Goal: Information Seeking & Learning: Learn about a topic

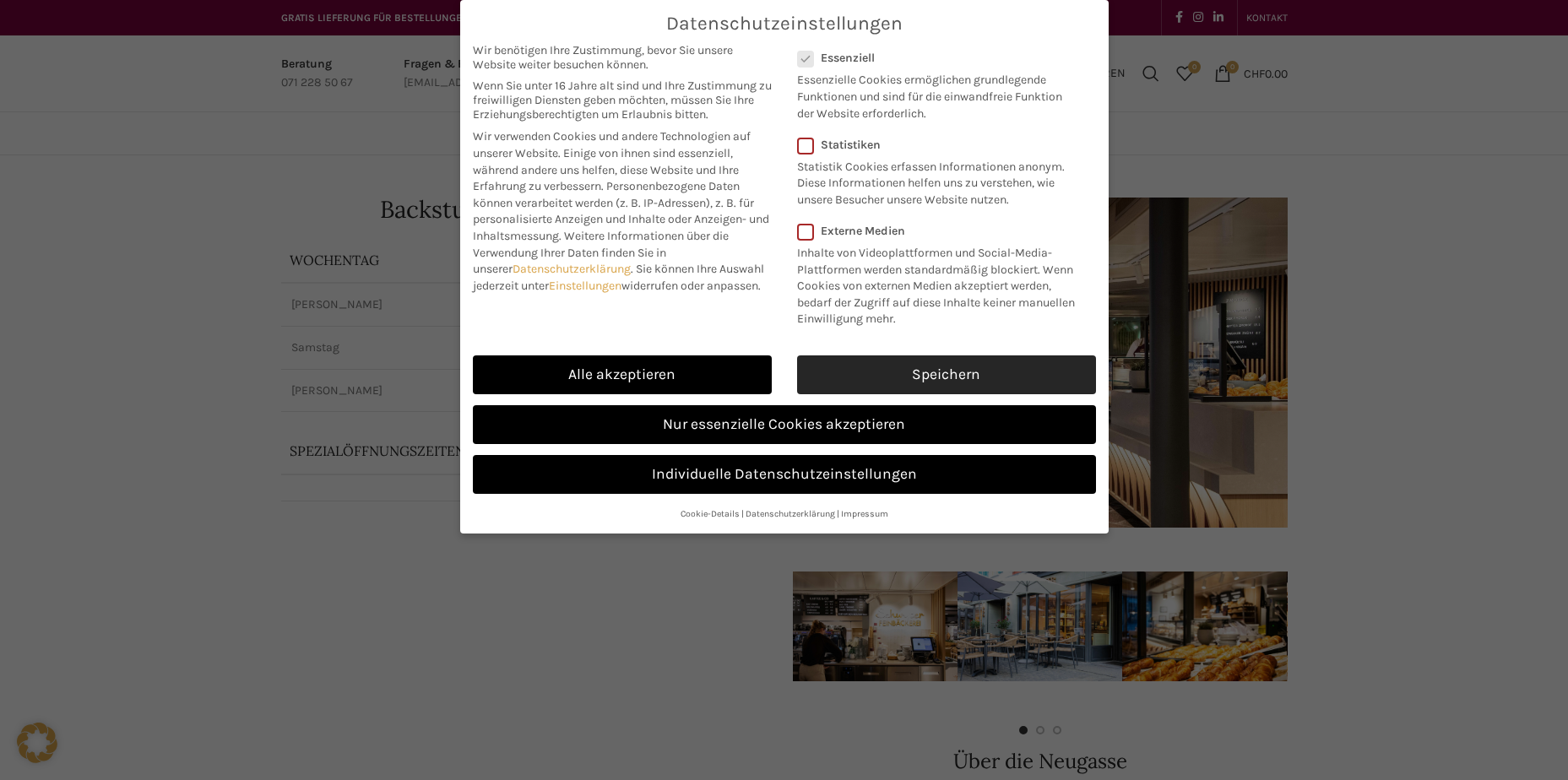
click at [917, 377] on link "Speichern" at bounding box center [946, 375] width 298 height 39
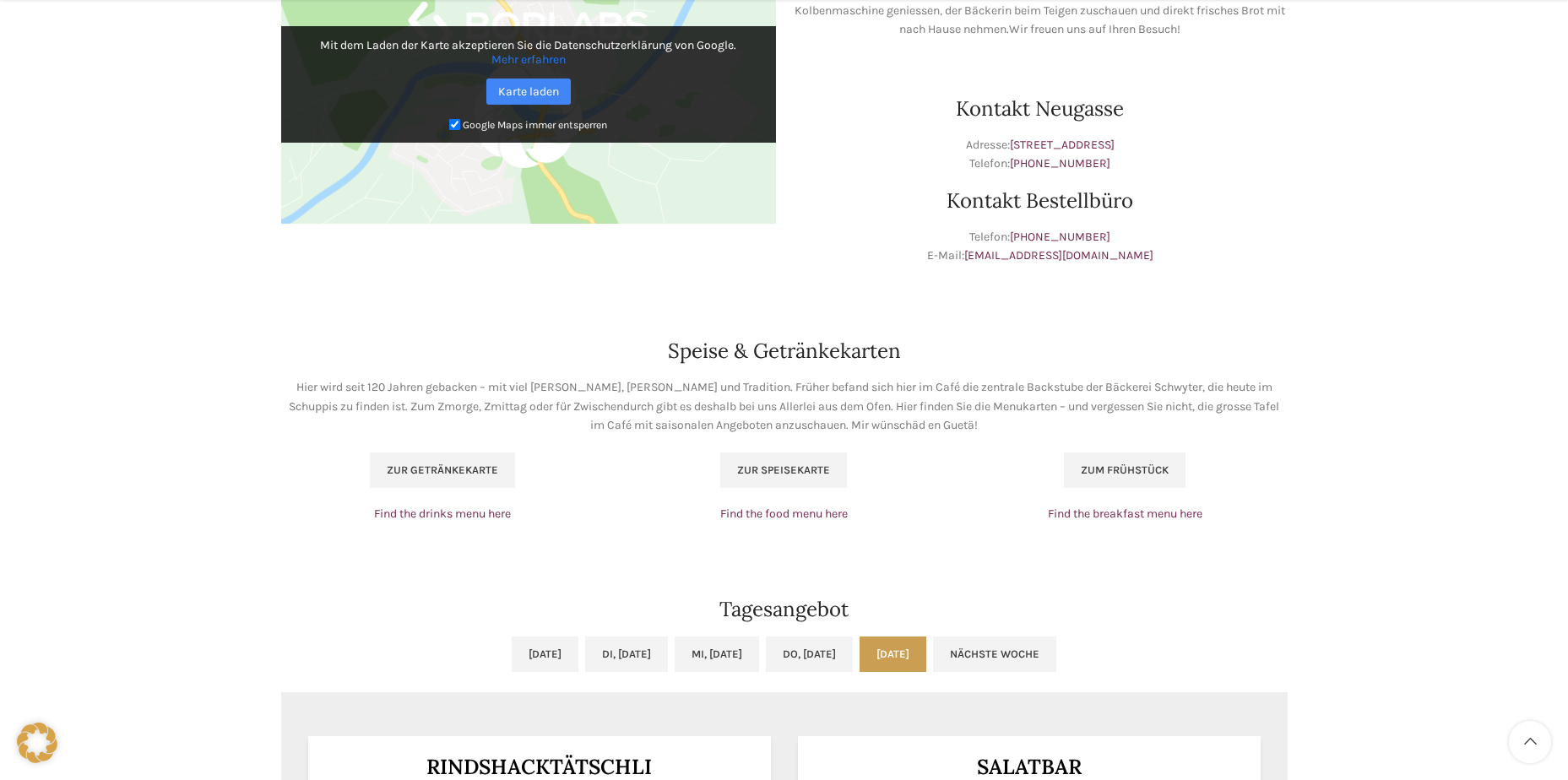
scroll to position [844, 0]
click at [808, 479] on link "Zur Speisekarte" at bounding box center [783, 469] width 127 height 35
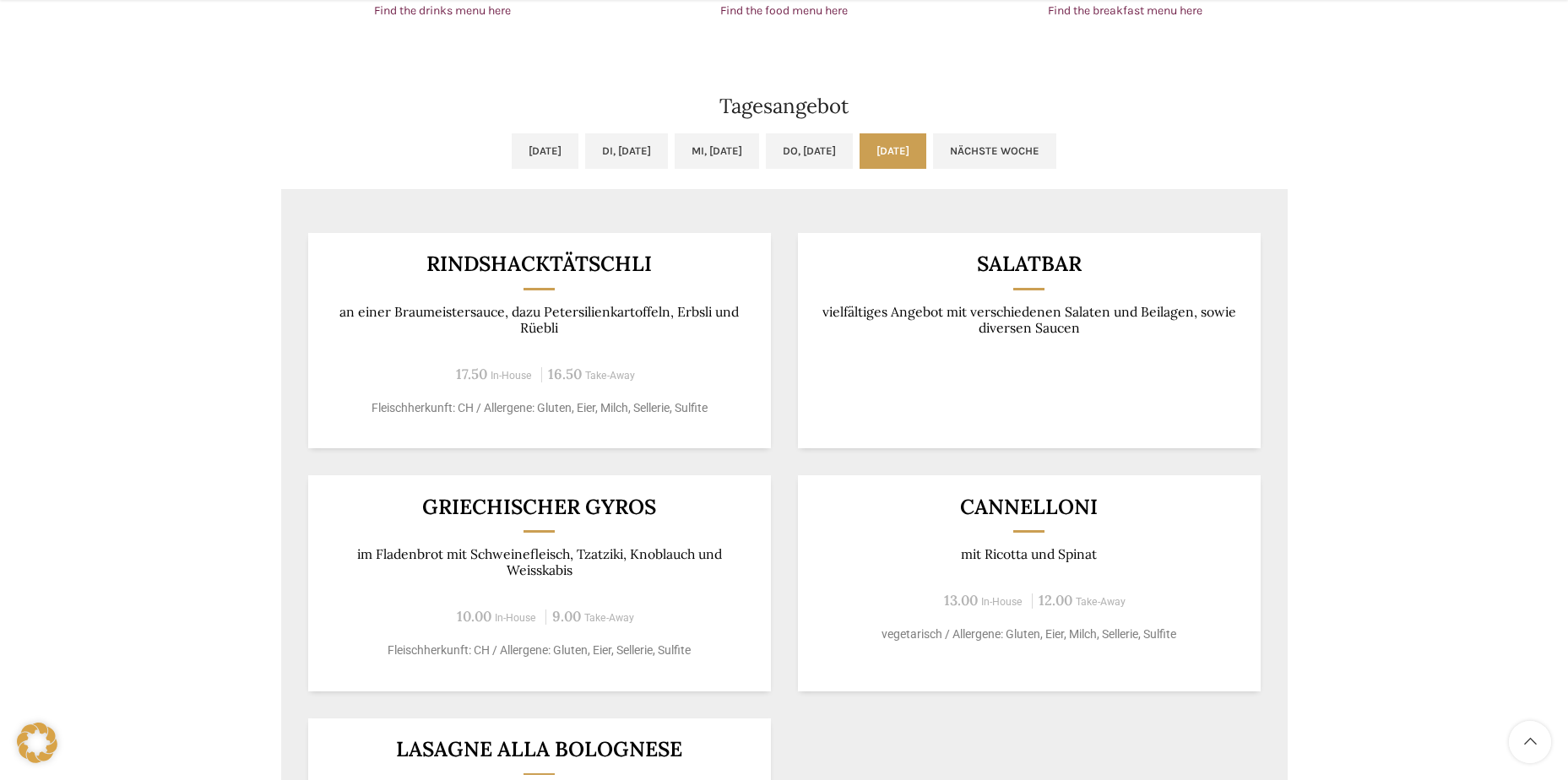
scroll to position [1351, 0]
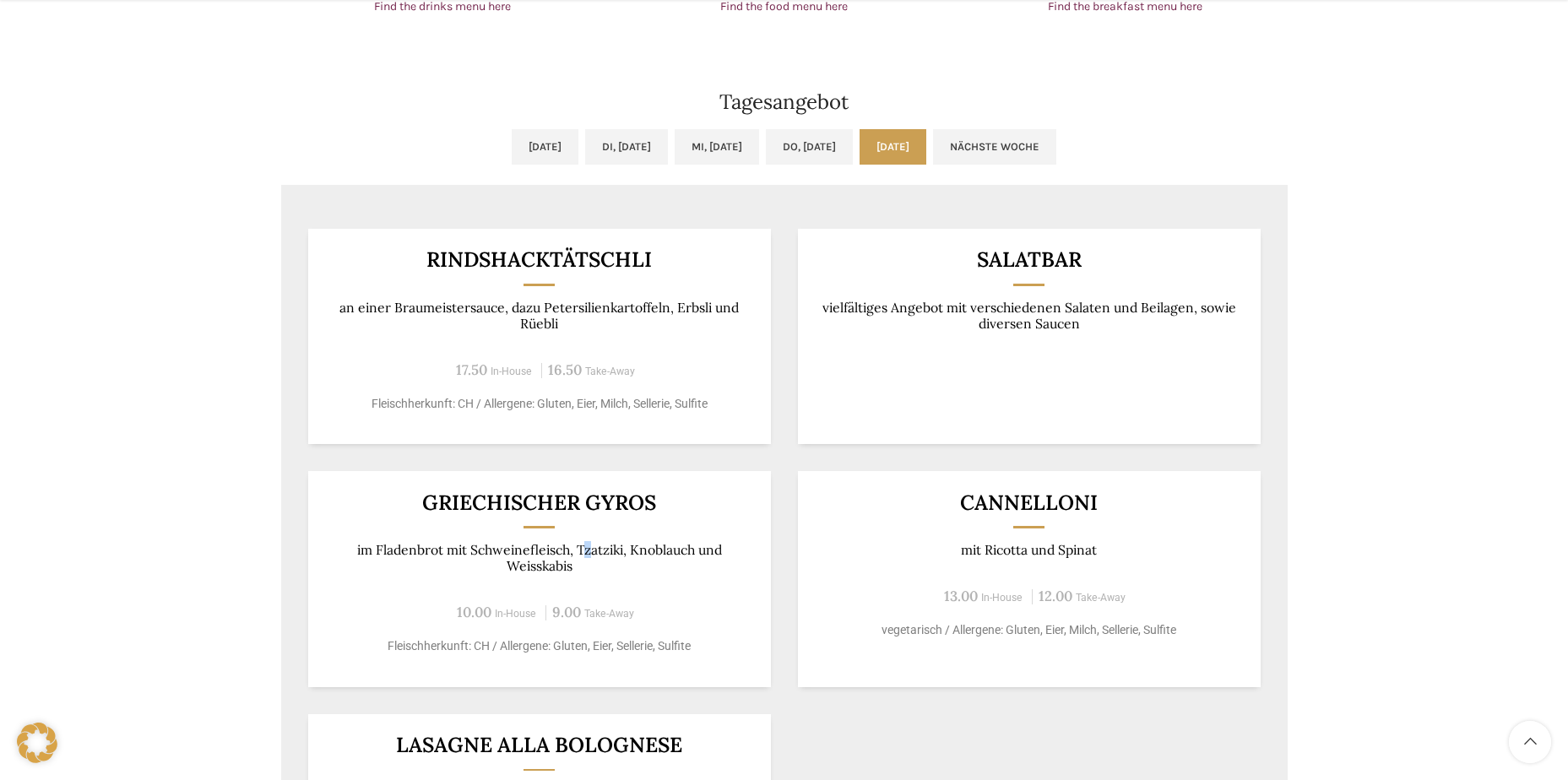
click at [588, 552] on p "im Fladenbrot mit Schweinefleisch, Tzatziki, Knoblauch und Weisskabis" at bounding box center [538, 559] width 422 height 33
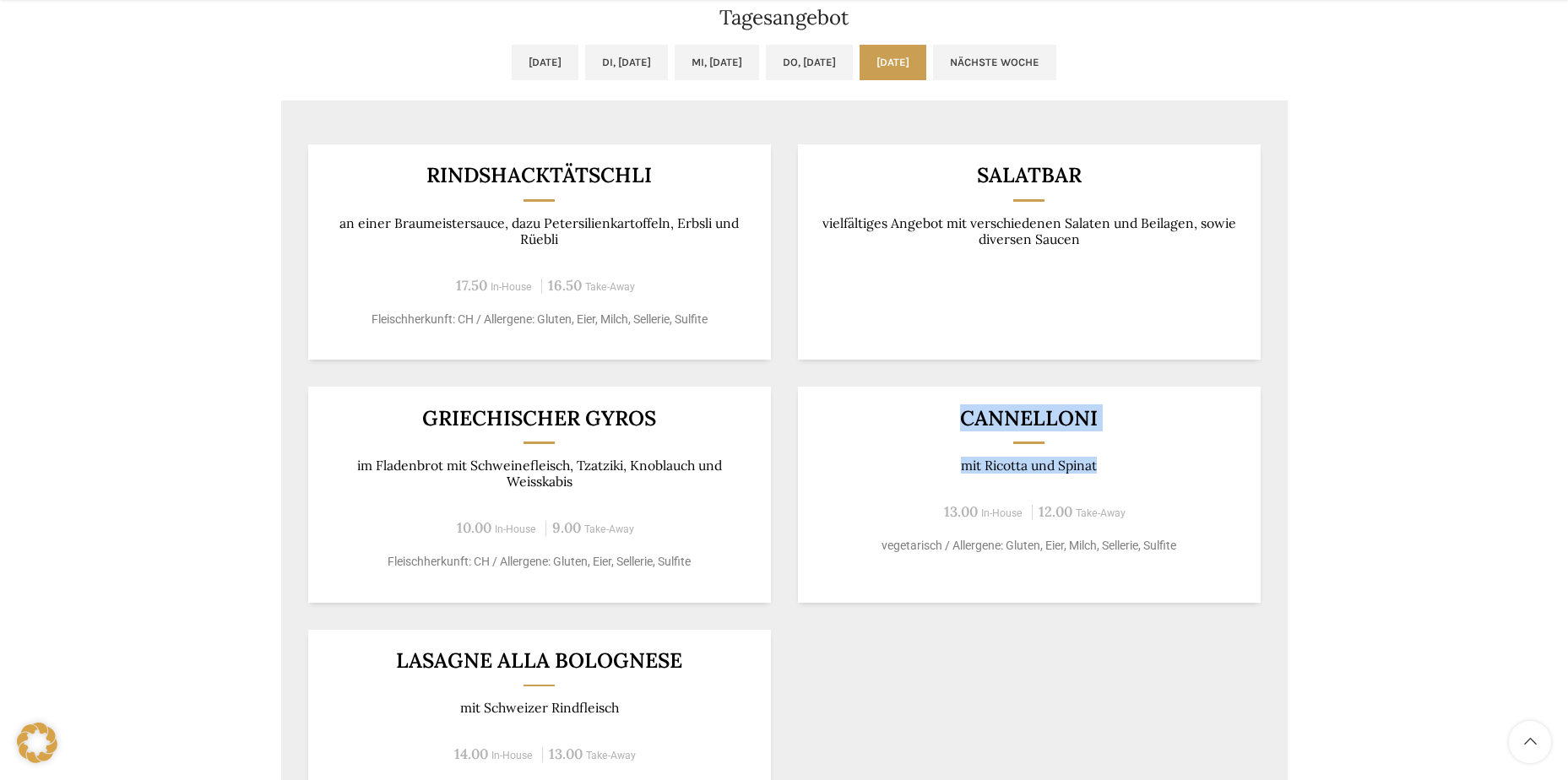
drag, startPoint x: 964, startPoint y: 421, endPoint x: 1119, endPoint y: 464, distance: 160.9
click at [1119, 464] on div "Cannelloni mit Ricotta und Spinat 13.00 In-House 12.00 Take-Away vegetarisch / …" at bounding box center [1029, 494] width 462 height 215
copy div "Cannelloni mit Ricotta und Spinat"
click at [1315, 445] on div "Backstuben-Café Neugasse Wochentag ÖFFNUNGSZEITEN [PERSON_NAME] 06:30 - 18:30 U…" at bounding box center [784, 750] width 1568 height 4059
click at [1283, 438] on div "Rindshacktätschli an einer Braumeistersauce, dazu Petersilienkartoffeln, Erbsli…" at bounding box center [784, 486] width 1006 height 738
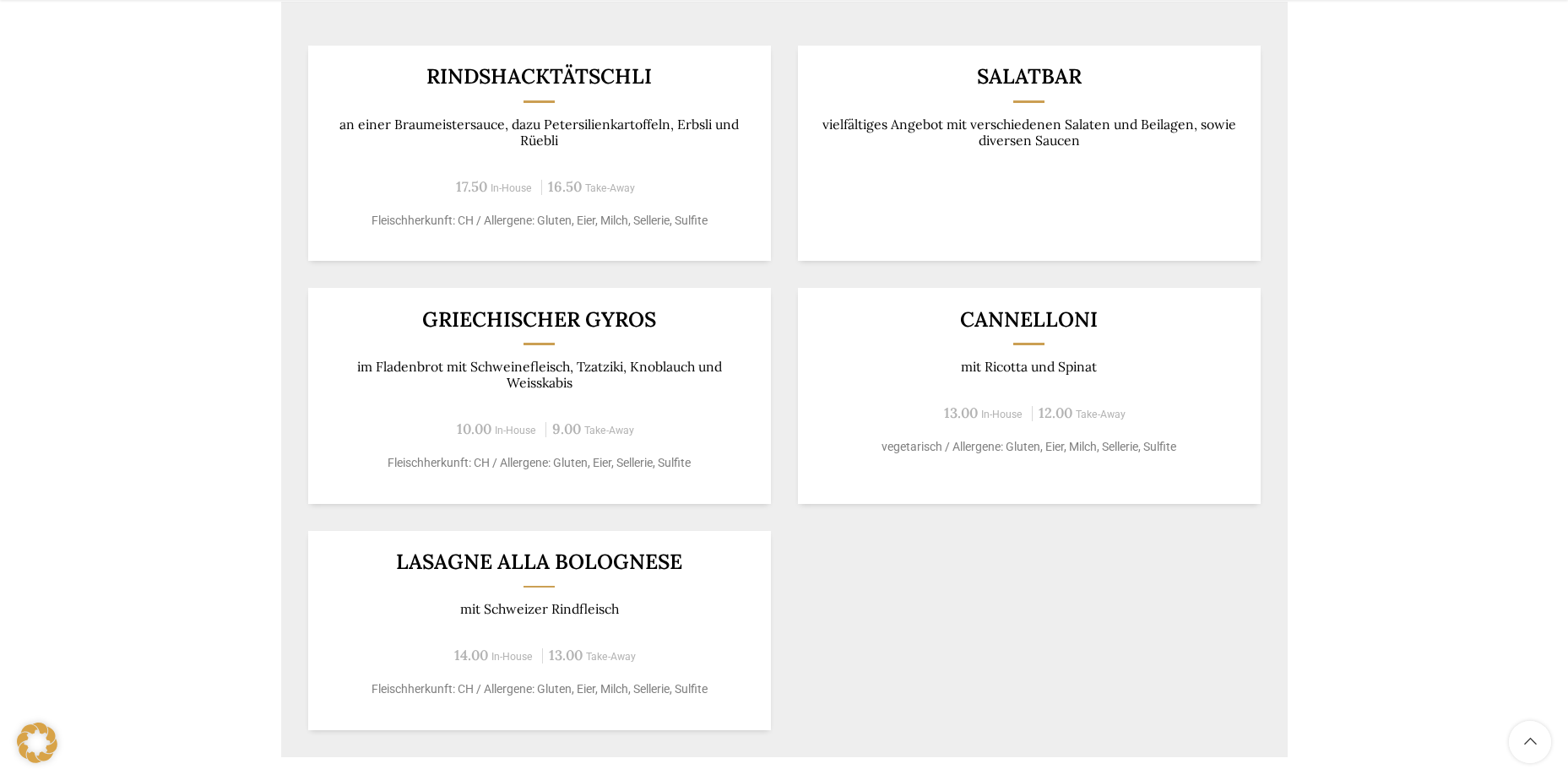
scroll to position [1688, 0]
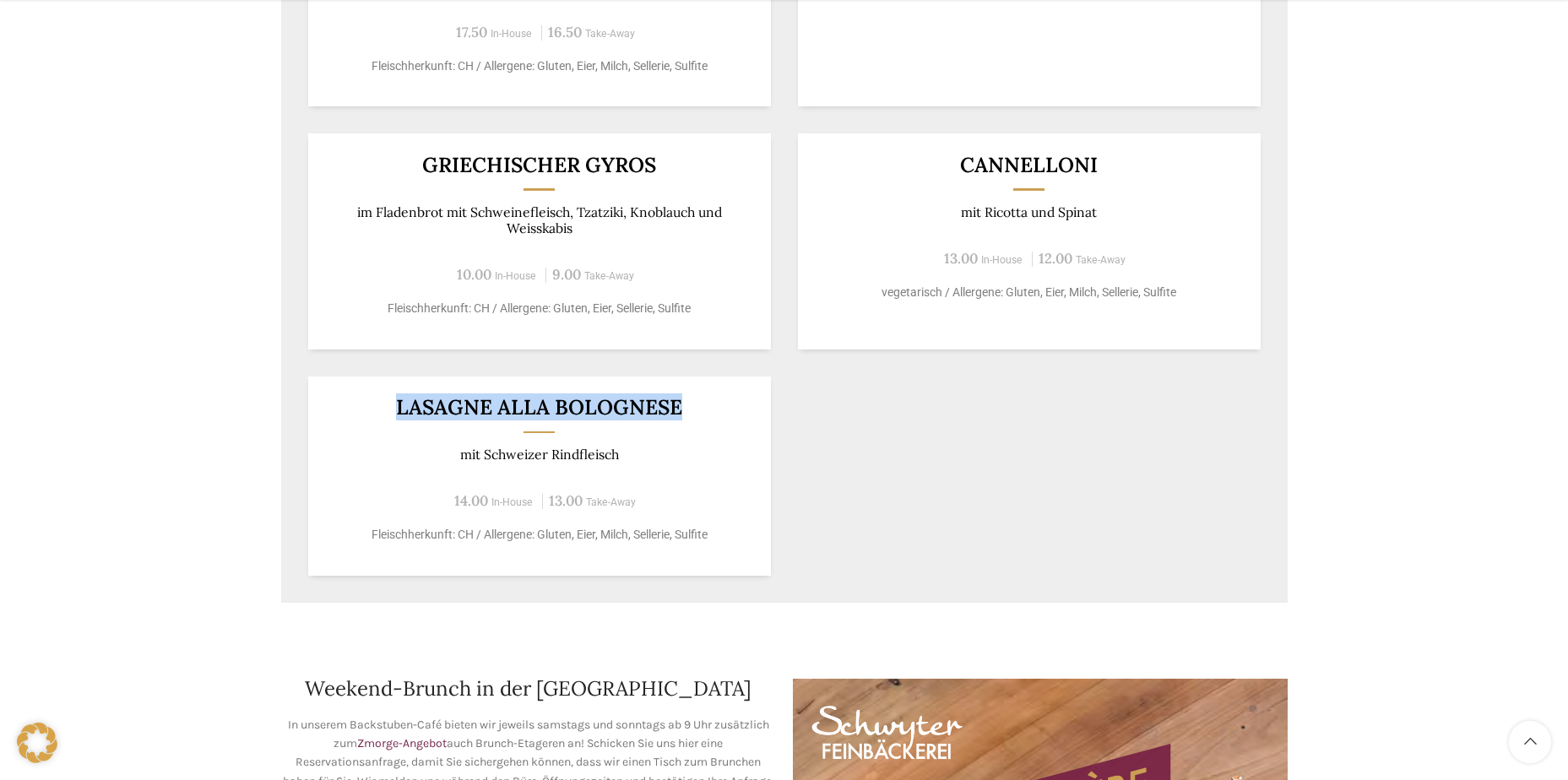
drag, startPoint x: 402, startPoint y: 404, endPoint x: 686, endPoint y: 414, distance: 284.2
click at [686, 414] on h3 "Lasagne alla Bolognese" at bounding box center [538, 407] width 422 height 21
copy h3 "Lasagne alla Bolognese"
click at [1393, 434] on div "Backstuben-Café Neugasse Wochentag ÖFFNUNGSZEITEN [PERSON_NAME] 06:30 - 18:30 U…" at bounding box center [784, 497] width 1568 height 4059
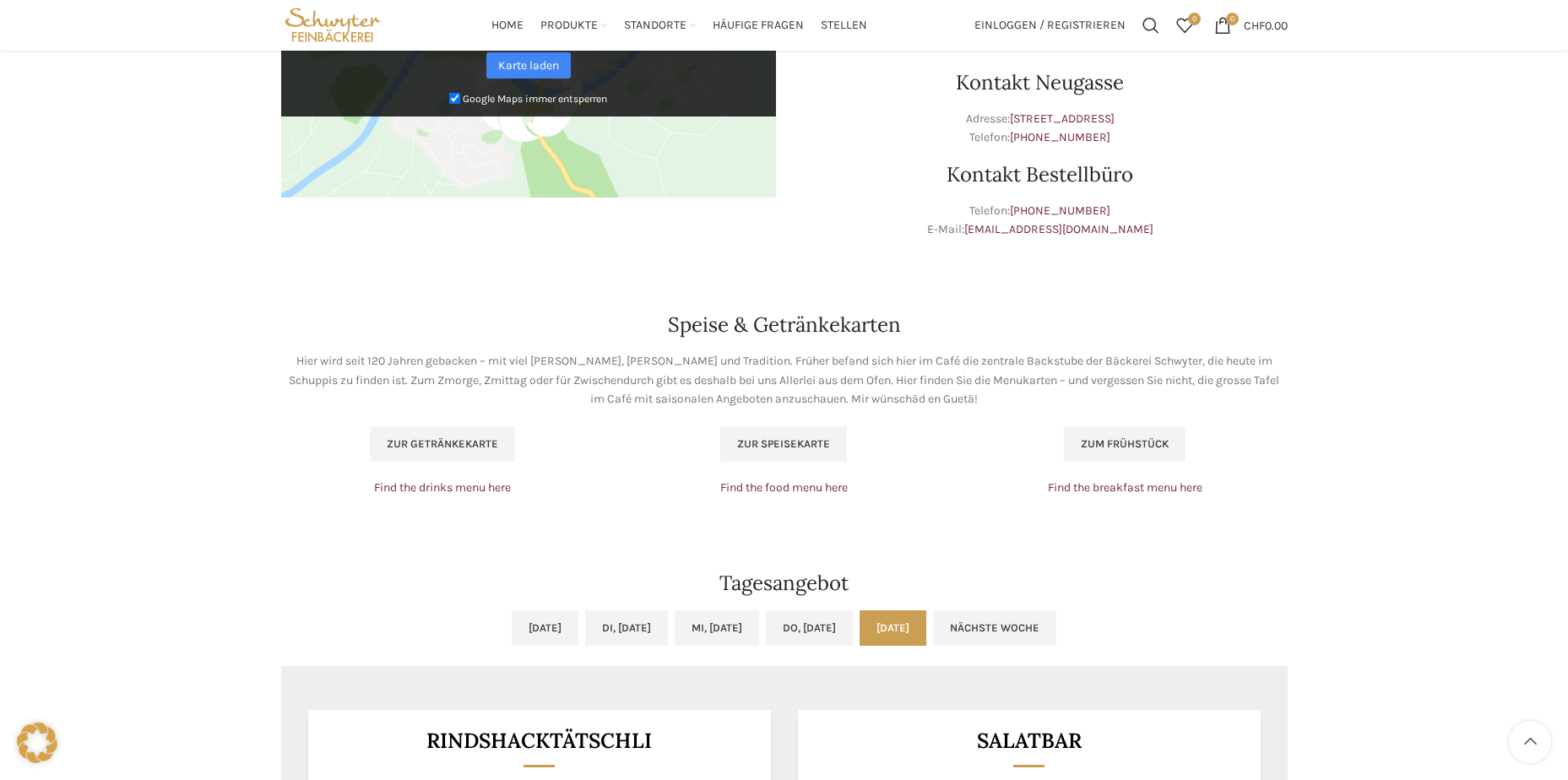
scroll to position [844, 0]
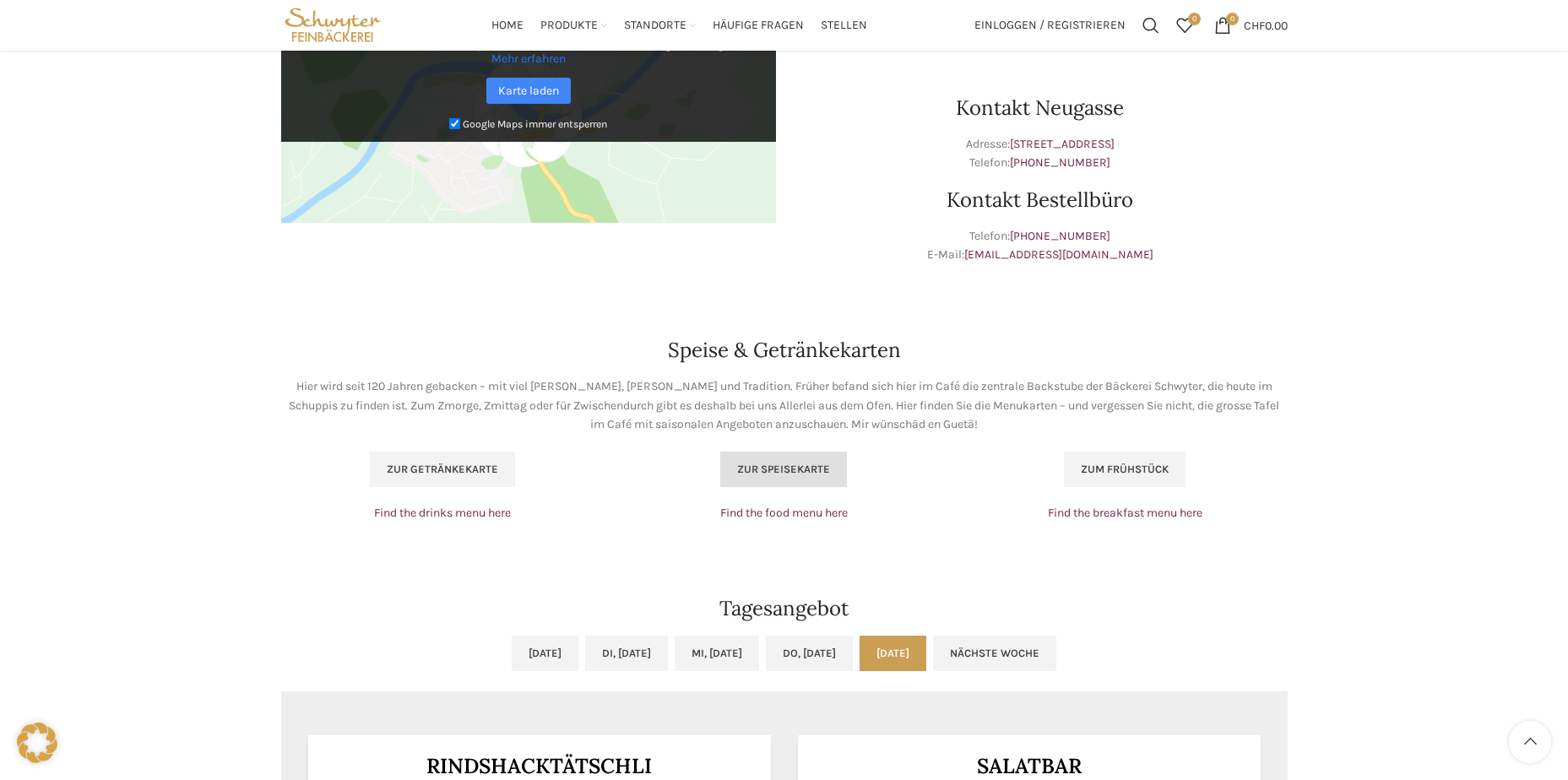
click at [803, 472] on span "Zur Speisekarte" at bounding box center [783, 469] width 93 height 14
